Goal: Transaction & Acquisition: Subscribe to service/newsletter

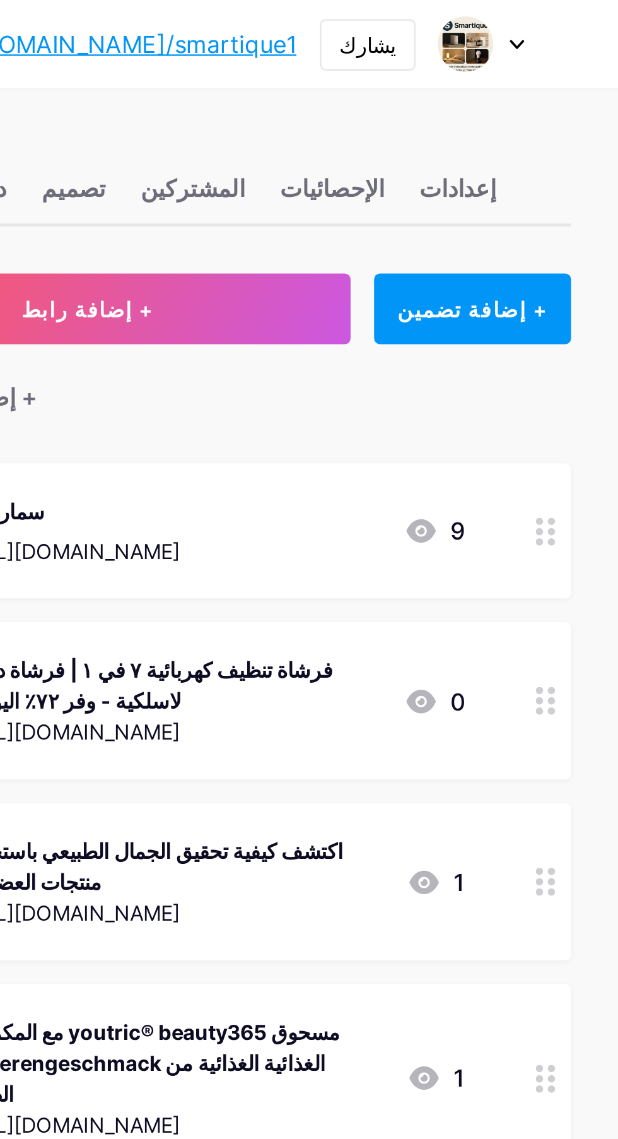
click at [575, 19] on icon at bounding box center [575, 19] width 6 height 4
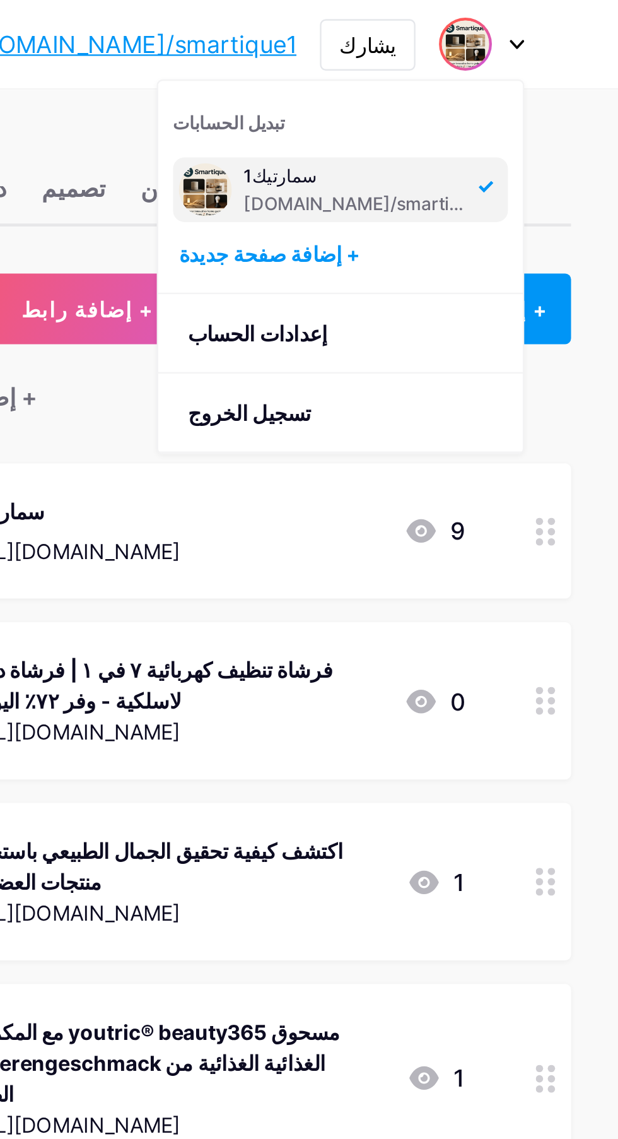
click at [488, 112] on font "+ إضافة صفحة جديدة" at bounding box center [469, 108] width 78 height 11
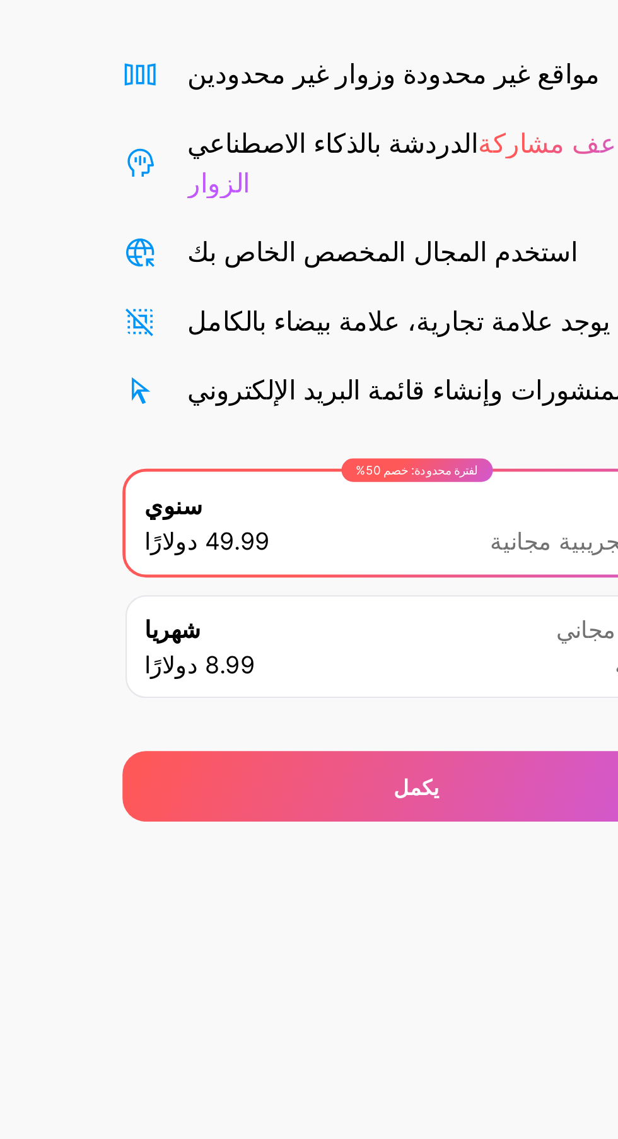
click at [324, 444] on div "يكمل" at bounding box center [309, 459] width 252 height 30
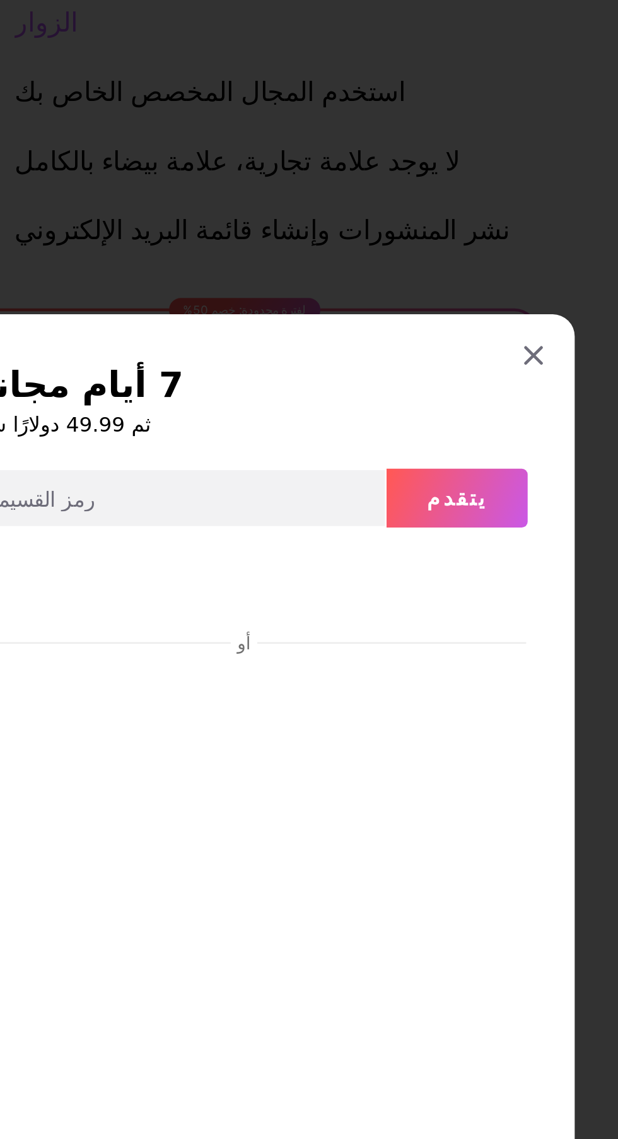
click at [443, 386] on div "7 أيام مجانية ثم 49.99 دولارًا سنويًا يتقدم أو بدء المحاكمة" at bounding box center [309, 570] width 284 height 488
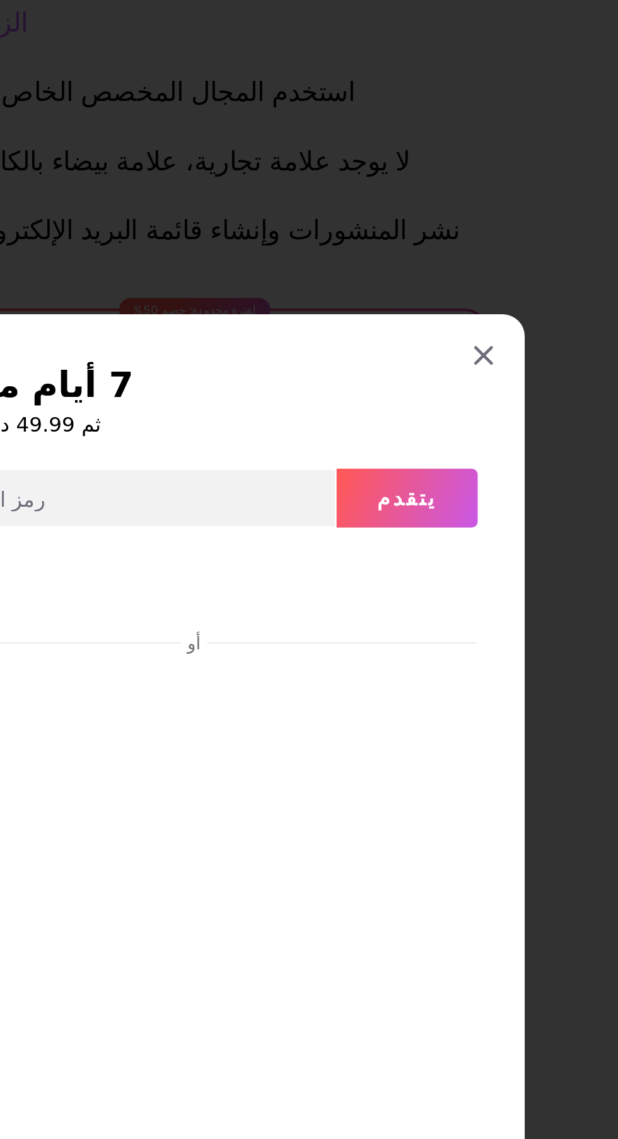
click at [448, 392] on div "7 أيام مجانية ثم 49.99 دولارًا سنويًا يتقدم أو بدء المحاكمة" at bounding box center [309, 570] width 284 height 488
click at [445, 396] on div "7 أيام مجانية ثم 49.99 دولارًا سنويًا يتقدم أو بدء المحاكمة" at bounding box center [309, 570] width 284 height 488
click at [449, 394] on div "7 أيام مجانية ثم 49.99 دولارًا سنويًا يتقدم أو بدء المحاكمة" at bounding box center [309, 570] width 284 height 488
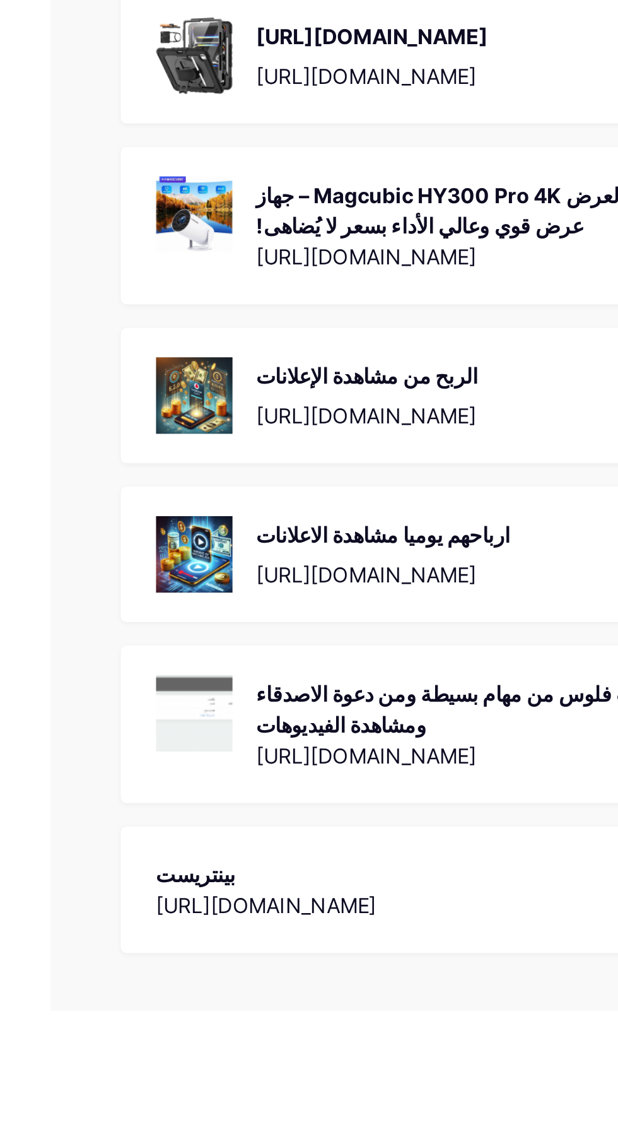
scroll to position [958, 0]
